Goal: Entertainment & Leisure: Consume media (video, audio)

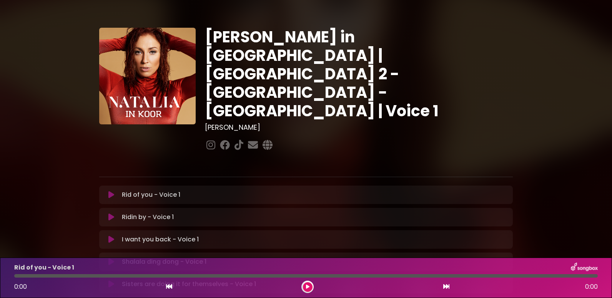
click at [112, 191] on icon at bounding box center [111, 195] width 6 height 8
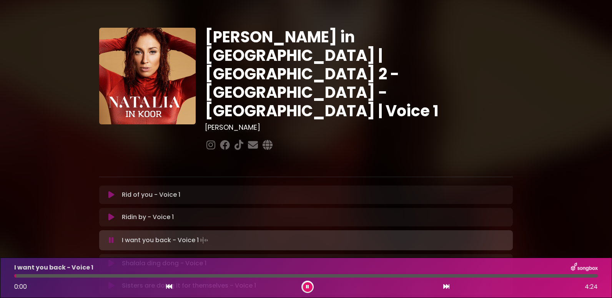
click at [307, 285] on icon at bounding box center [307, 286] width 3 height 5
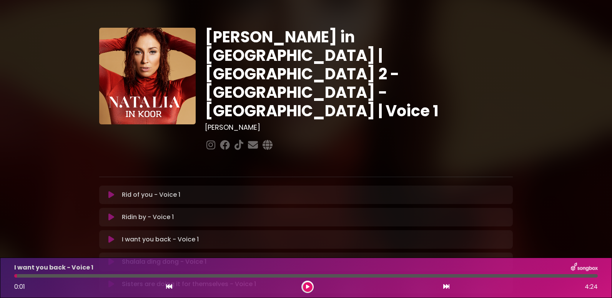
click at [307, 285] on icon at bounding box center [307, 286] width 3 height 5
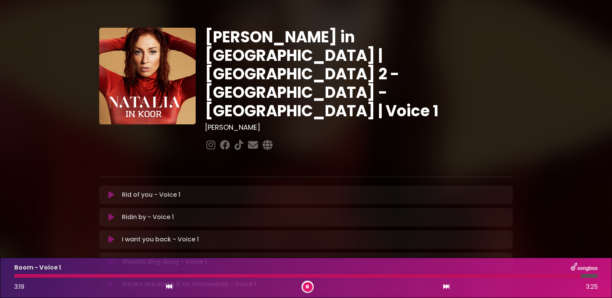
click at [306, 286] on button at bounding box center [308, 287] width 10 height 10
click at [307, 286] on icon at bounding box center [307, 286] width 3 height 5
click at [303, 282] on div at bounding box center [308, 286] width 12 height 12
click at [306, 288] on icon at bounding box center [307, 286] width 3 height 5
click at [305, 285] on button at bounding box center [308, 287] width 10 height 10
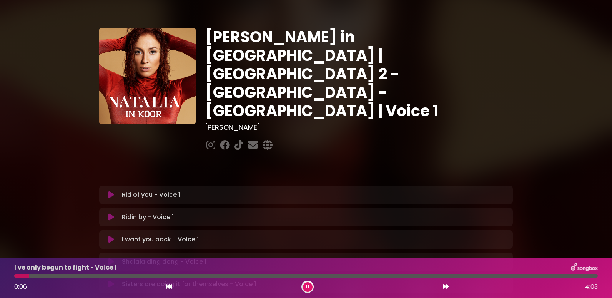
click at [307, 287] on icon at bounding box center [307, 286] width 3 height 5
